Goal: Task Accomplishment & Management: Use online tool/utility

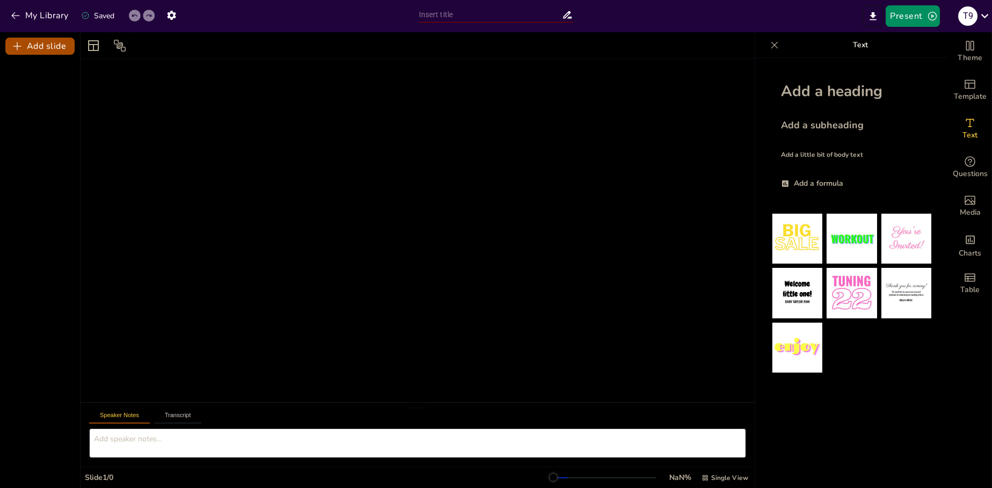
click at [26, 285] on div at bounding box center [40, 271] width 80 height 433
click at [933, 9] on button "Present" at bounding box center [912, 15] width 54 height 21
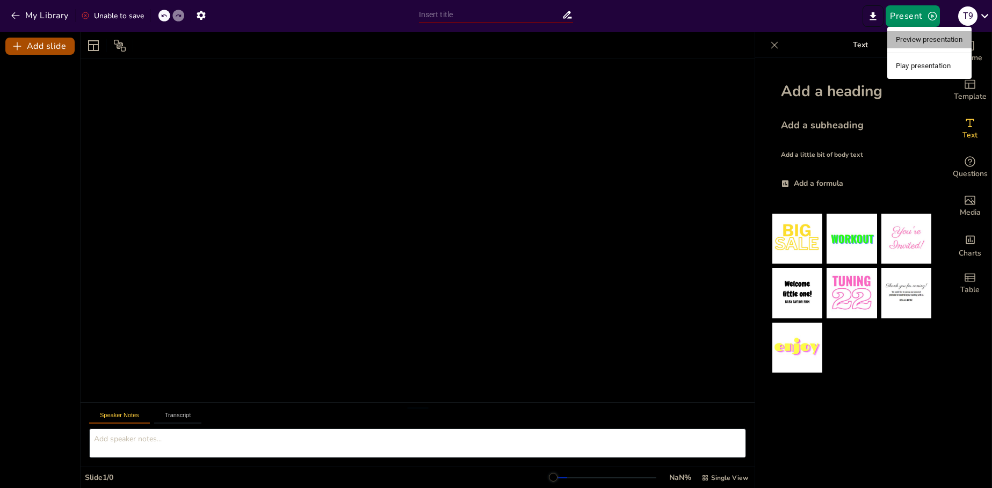
click at [920, 38] on li "Preview presentation" at bounding box center [929, 39] width 84 height 17
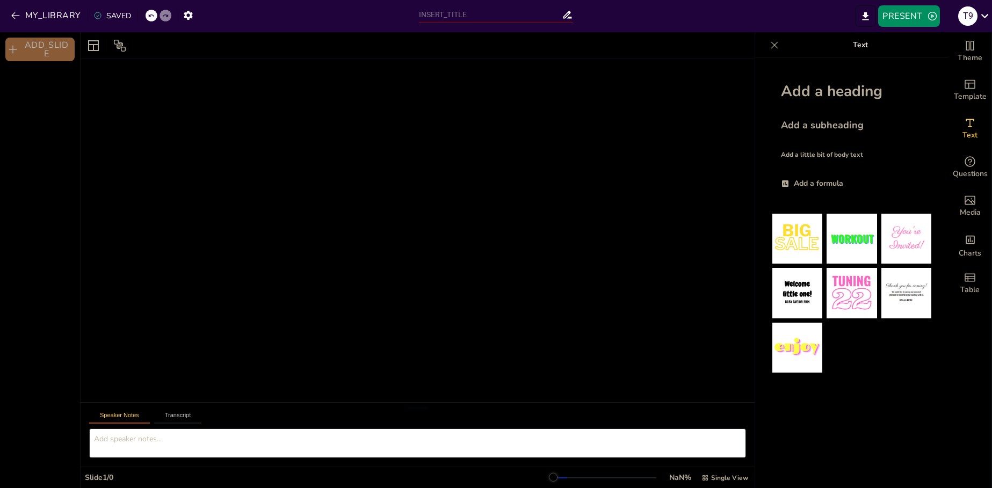
click at [40, 49] on button "ADD_SLIDE" at bounding box center [39, 50] width 69 height 24
click at [35, 49] on button "ADD_SLIDE" at bounding box center [39, 50] width 69 height 24
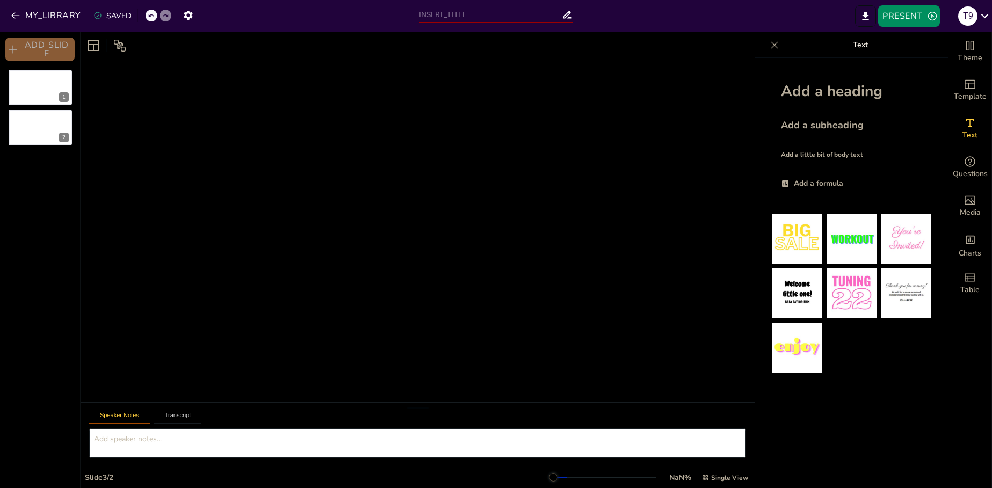
click at [35, 49] on button "ADD_SLIDE" at bounding box center [39, 50] width 69 height 24
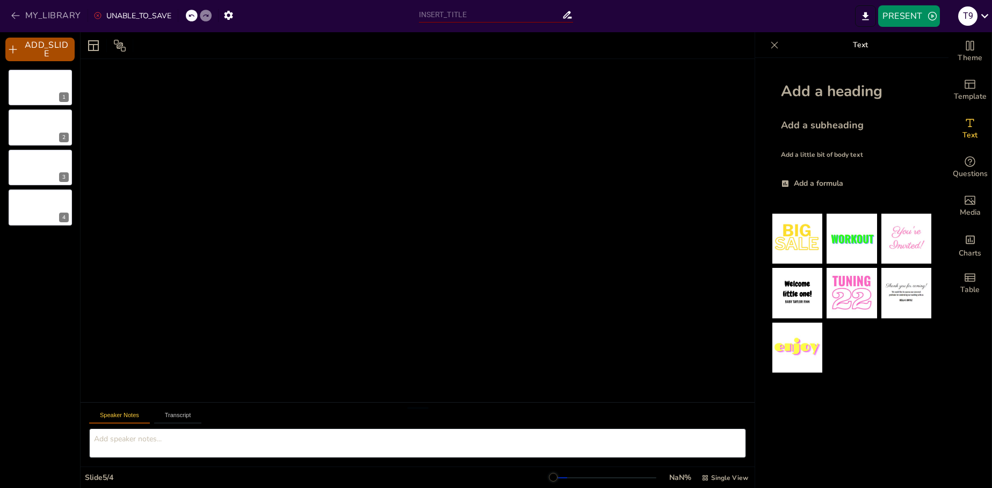
click at [9, 15] on button "MY_LIBRARY" at bounding box center [46, 15] width 77 height 17
